Goal: Transaction & Acquisition: Obtain resource

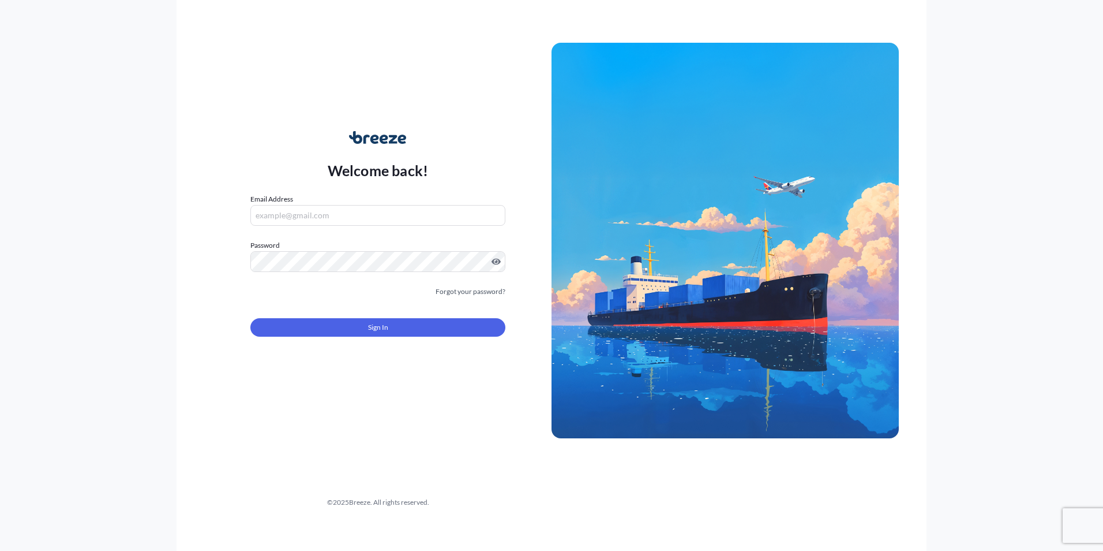
click at [364, 216] on input "Email Address" at bounding box center [377, 215] width 255 height 21
click at [376, 215] on input "Email Address" at bounding box center [377, 215] width 255 height 21
click at [373, 212] on input "Email Address" at bounding box center [377, 215] width 255 height 21
click at [442, 198] on div "Email Address" at bounding box center [377, 209] width 255 height 32
click at [365, 225] on input "Email Address" at bounding box center [377, 215] width 255 height 21
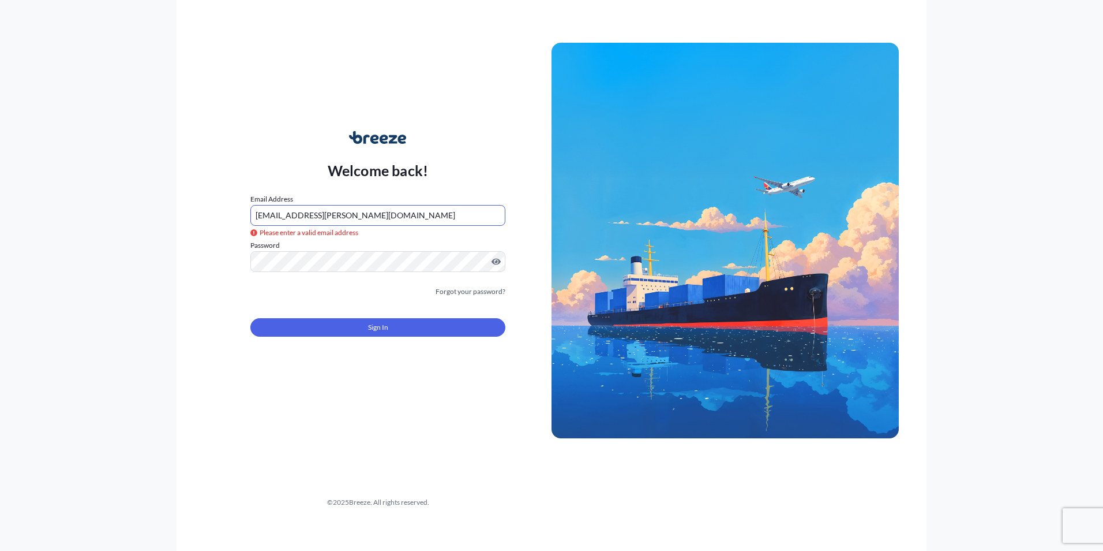
type input "[EMAIL_ADDRESS][PERSON_NAME][DOMAIN_NAME]"
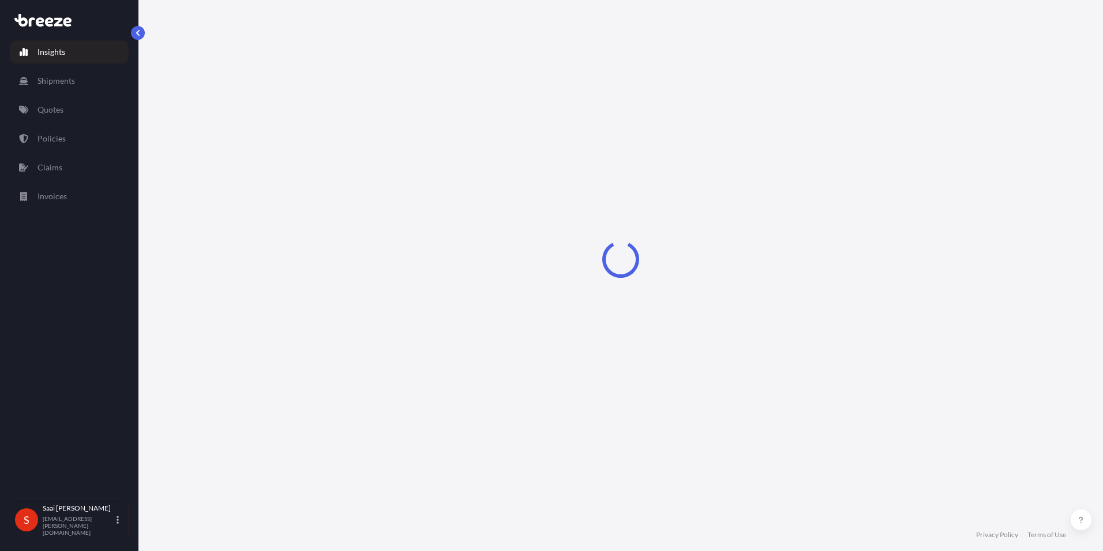
select select "2025"
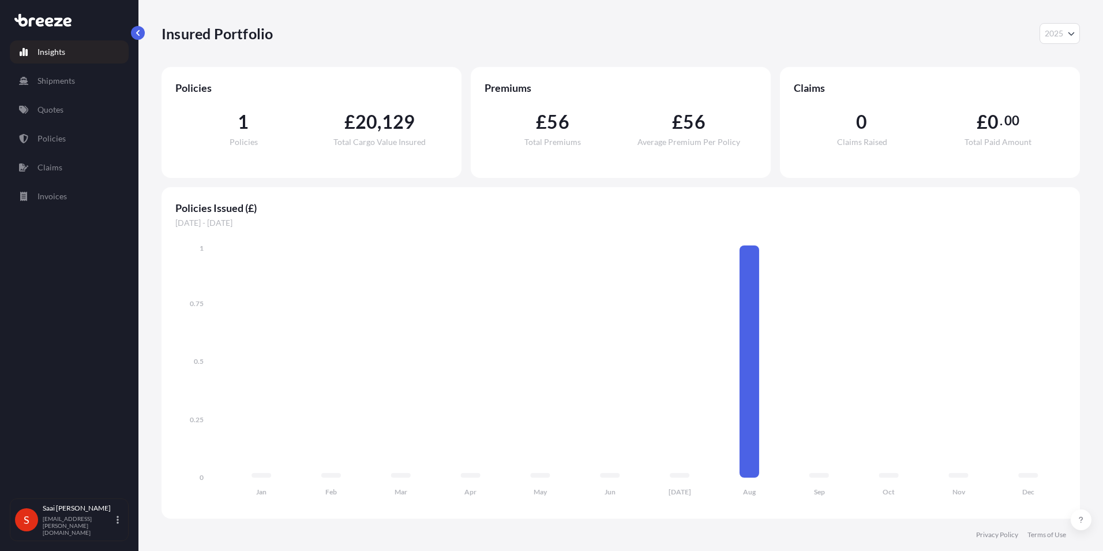
click at [58, 113] on p "Quotes" at bounding box center [51, 110] width 26 height 12
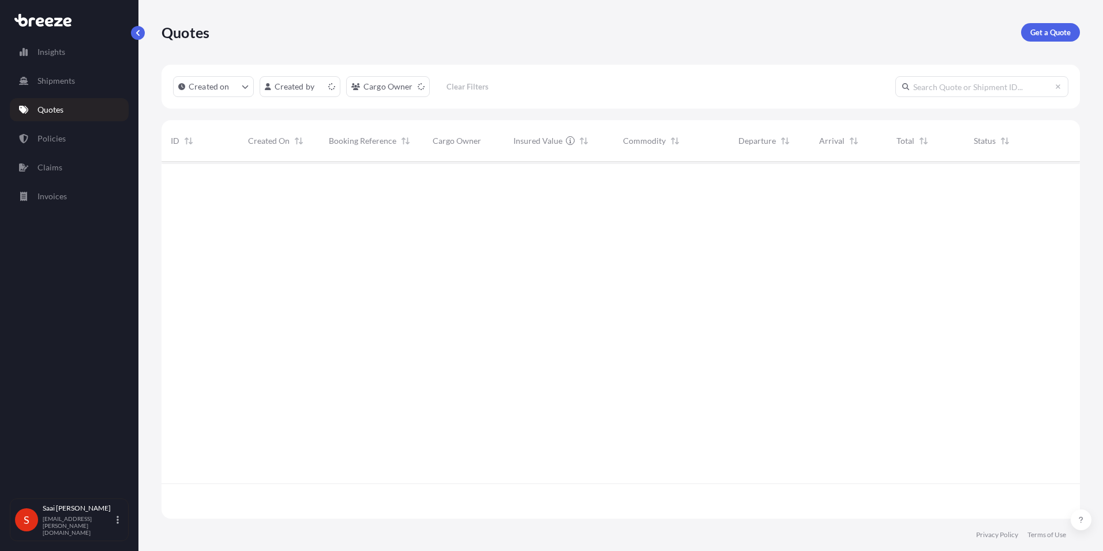
scroll to position [354, 910]
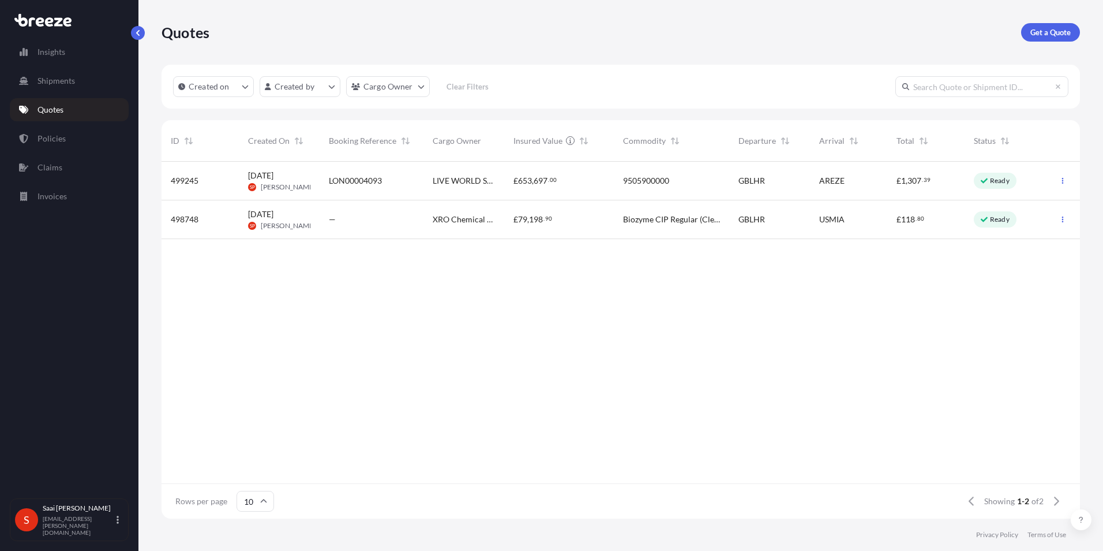
click at [301, 186] on span "[PERSON_NAME]" at bounding box center [288, 186] width 55 height 9
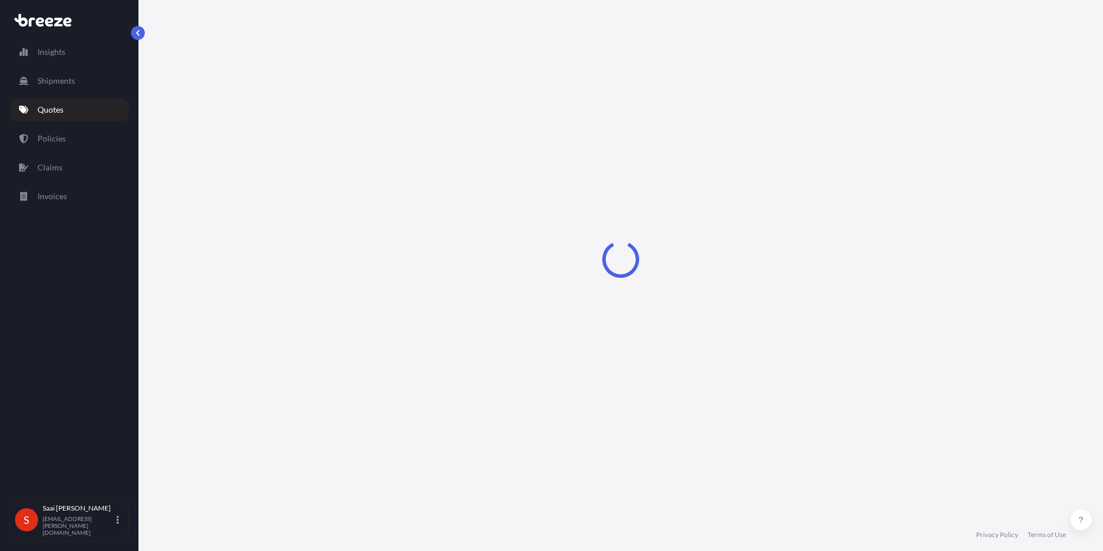
select select "Road"
select select "Air"
select select "1"
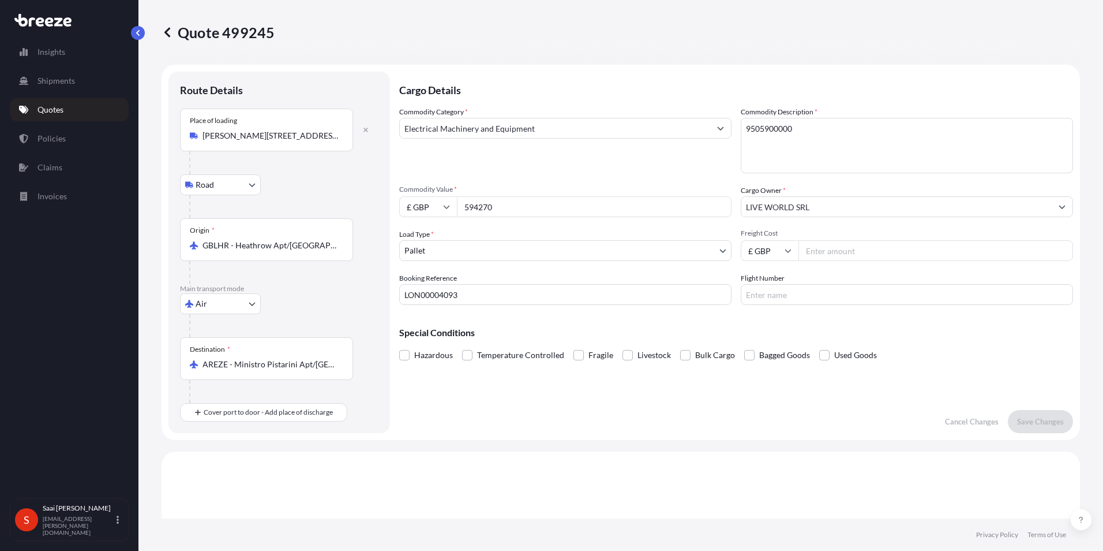
click at [488, 137] on input "Electrical Machinery and Equipment" at bounding box center [555, 128] width 311 height 21
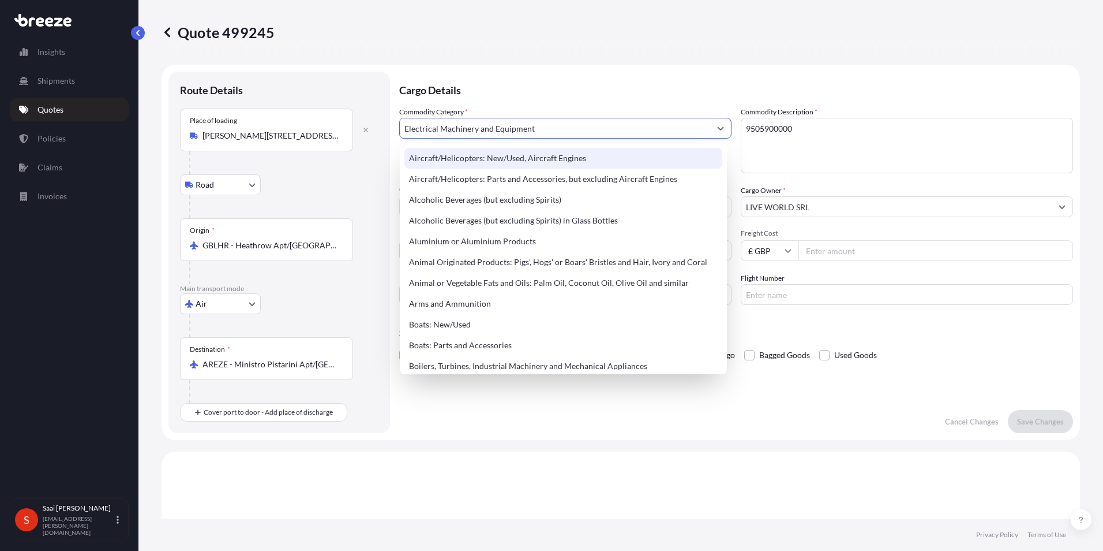
drag, startPoint x: 547, startPoint y: 125, endPoint x: 342, endPoint y: 141, distance: 205.0
click at [345, 140] on form "Route Details Place of loading [PERSON_NAME][GEOGRAPHIC_DATA][PERSON_NAME] Rail…" at bounding box center [621, 252] width 919 height 375
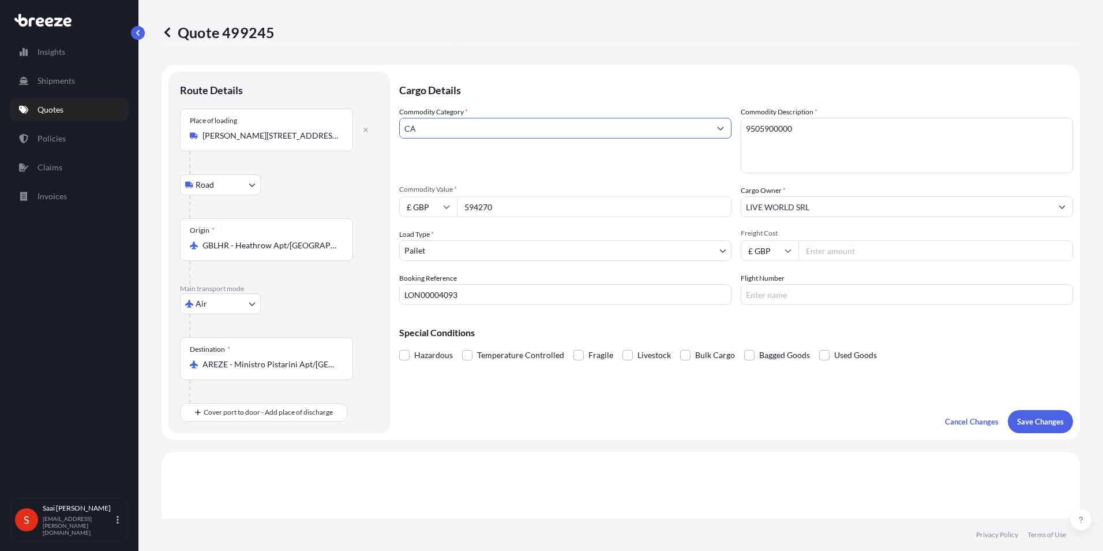
type input "C"
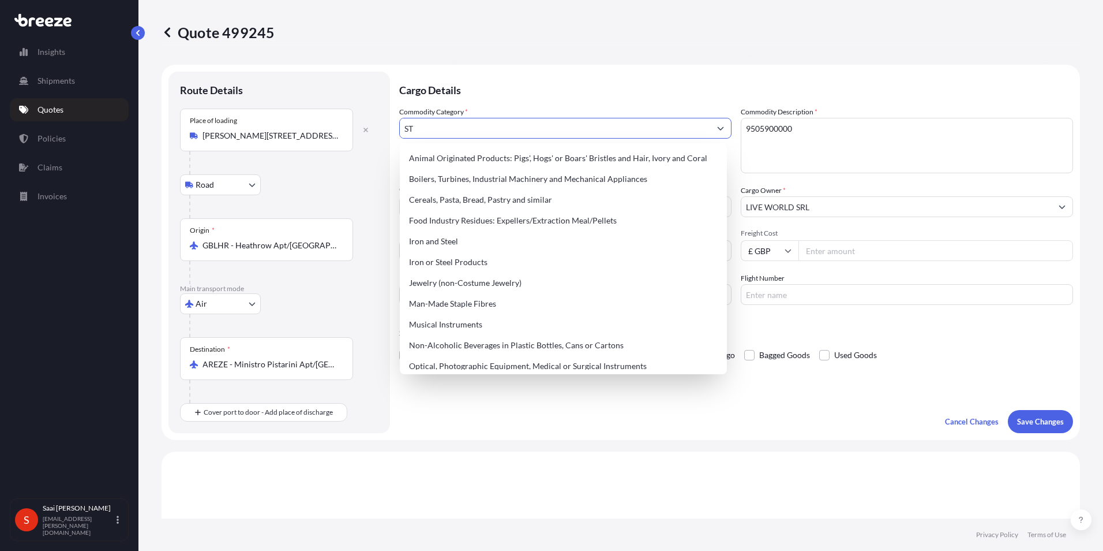
type input "S"
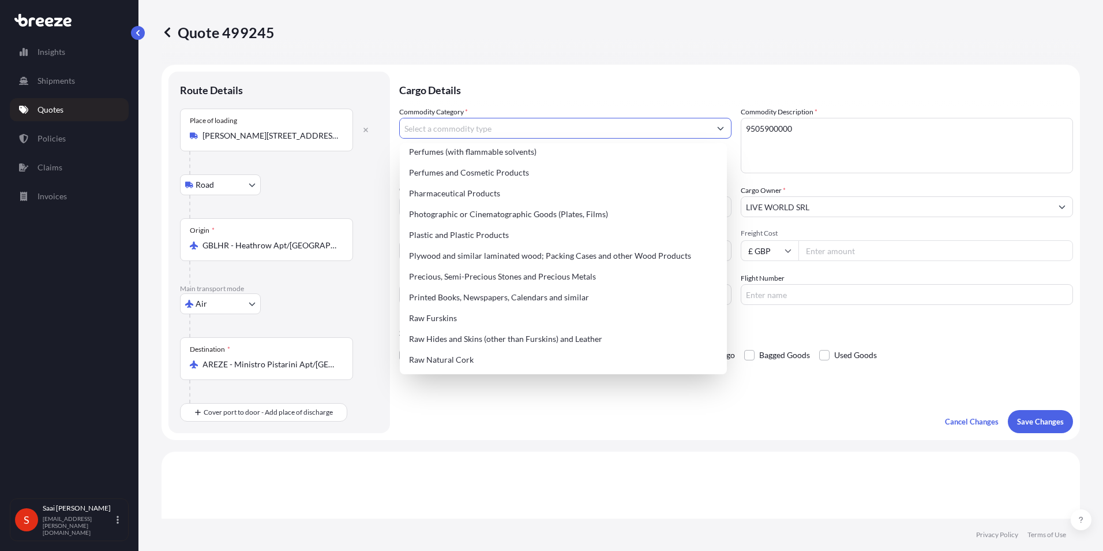
scroll to position [1879, 0]
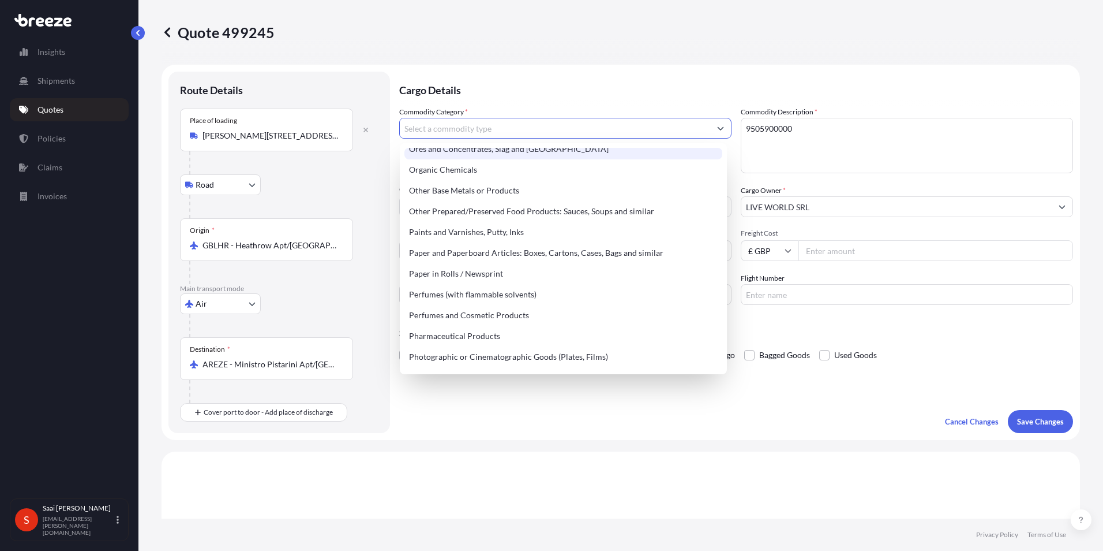
click at [585, 88] on p "Cargo Details" at bounding box center [736, 89] width 674 height 35
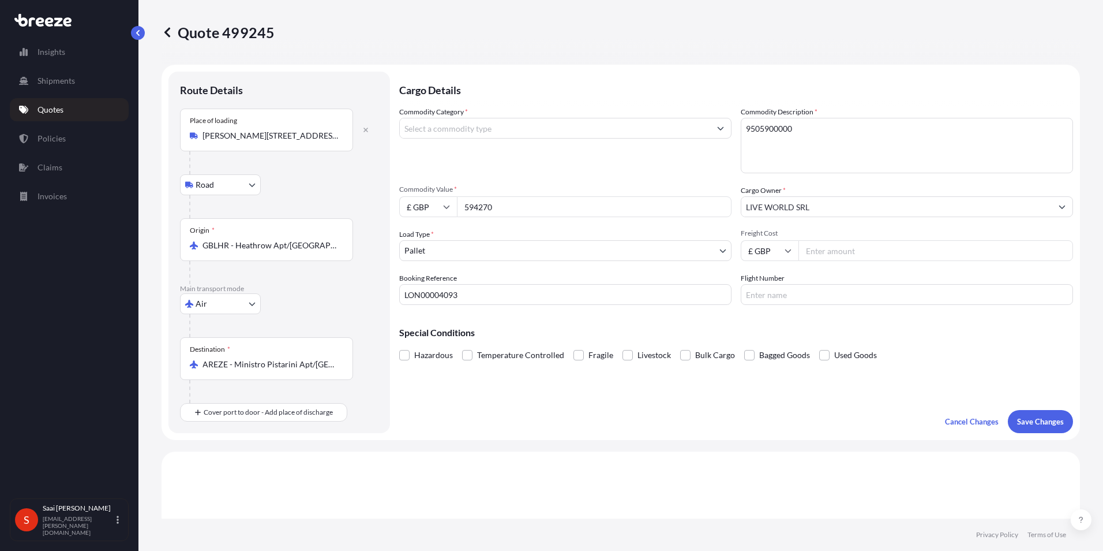
click at [170, 30] on icon at bounding box center [168, 33] width 12 height 12
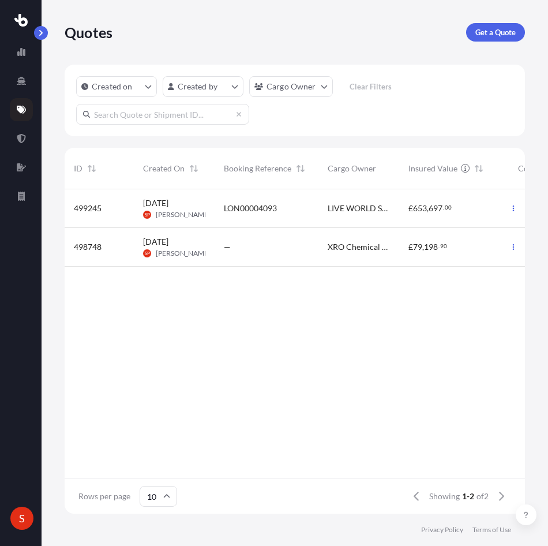
scroll to position [322, 452]
